Goal: Book appointment/travel/reservation

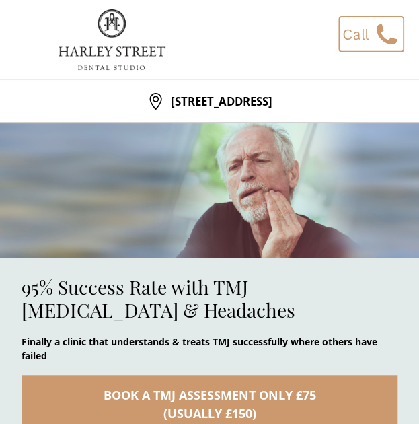
click at [132, 297] on h2 "95% Success Rate with TMJ [MEDICAL_DATA] & Headaches" at bounding box center [210, 298] width 376 height 46
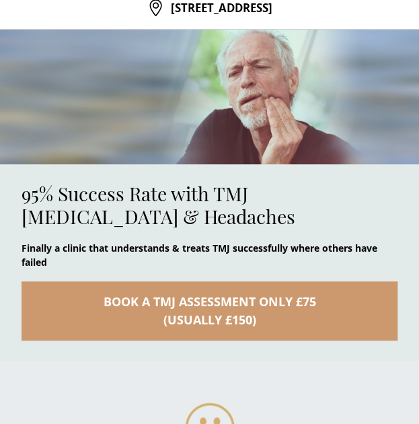
scroll to position [94, 0]
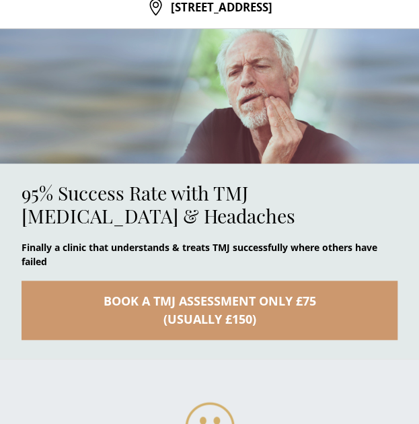
click at [110, 228] on div "95% Success Rate with TMJ [MEDICAL_DATA] & Headaches Finally a clinic that unde…" at bounding box center [210, 224] width 376 height 87
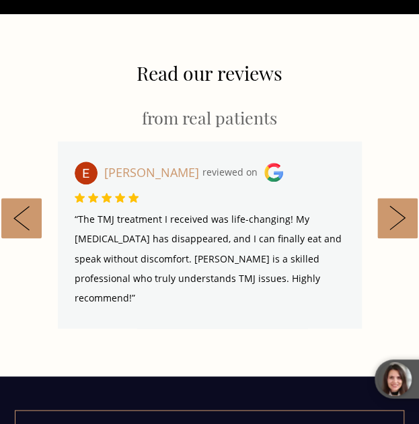
scroll to position [1519, 0]
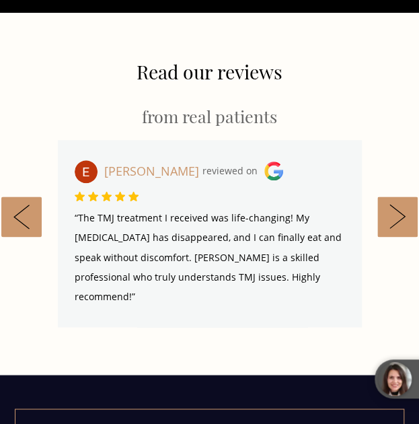
click at [398, 192] on div "[PERSON_NAME] reviewed on" at bounding box center [210, 226] width 390 height 200
click at [406, 203] on button "Next" at bounding box center [397, 216] width 40 height 40
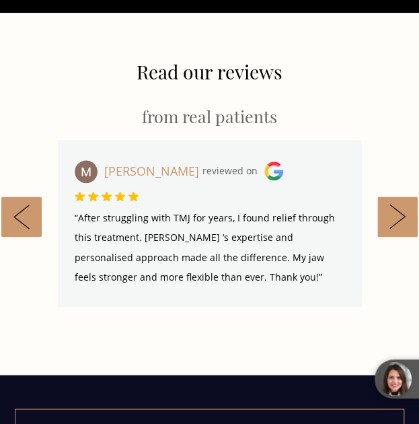
click at [406, 203] on button "Next" at bounding box center [397, 216] width 40 height 40
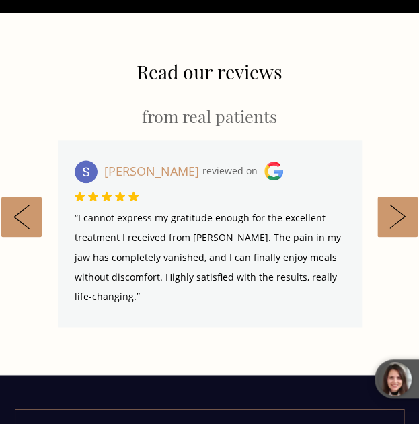
click at [406, 203] on button "Next" at bounding box center [397, 216] width 40 height 40
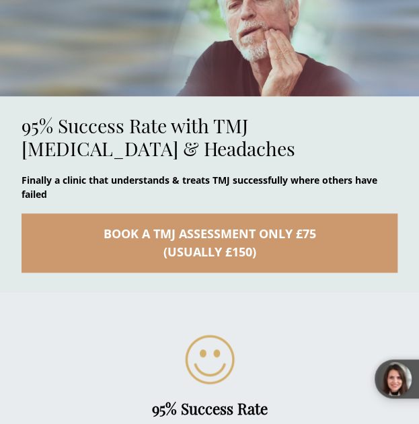
scroll to position [0, 0]
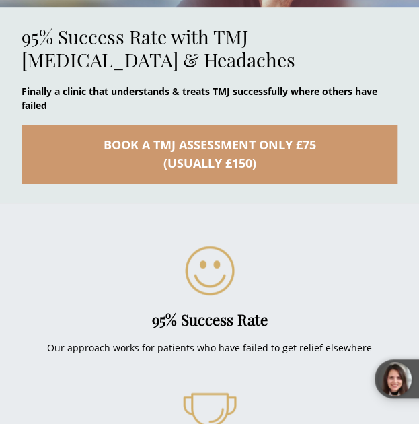
click at [220, 149] on link "Book a TMJ Assessment Only £75 (Usually £150)" at bounding box center [210, 153] width 376 height 59
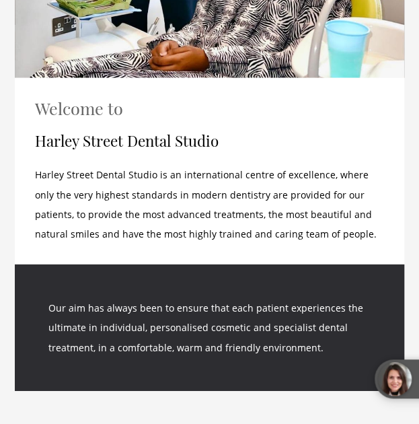
scroll to position [8370, 0]
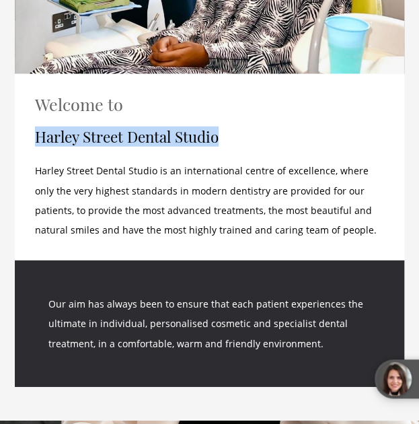
drag, startPoint x: 37, startPoint y: 75, endPoint x: 225, endPoint y: 60, distance: 188.9
click at [225, 74] on div "Welcome to [GEOGRAPHIC_DATA] is an international centre of excellence, where on…" at bounding box center [209, 167] width 389 height 186
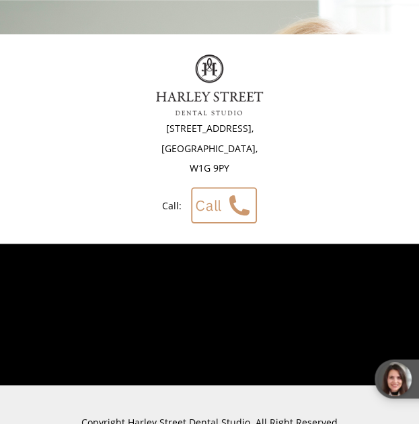
scroll to position [9075, 0]
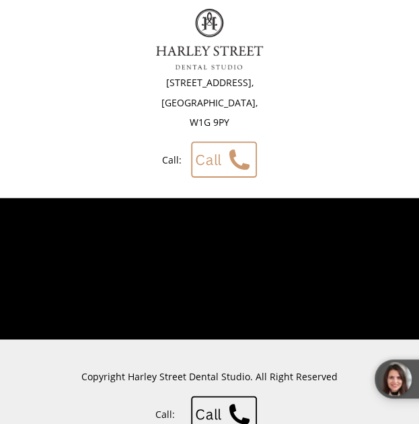
click at [114, 141] on p "Call: 020 4538 3752" at bounding box center [209, 159] width 419 height 36
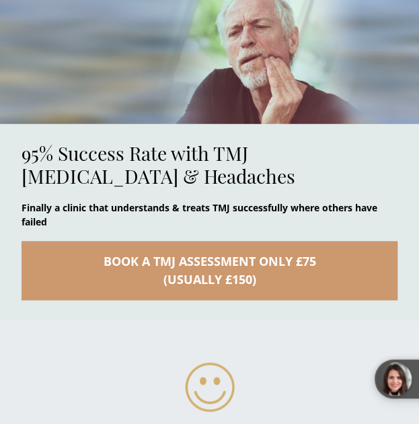
scroll to position [134, 0]
